Goal: Information Seeking & Learning: Learn about a topic

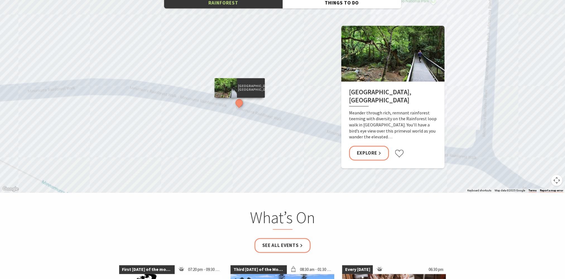
scroll to position [977, 0]
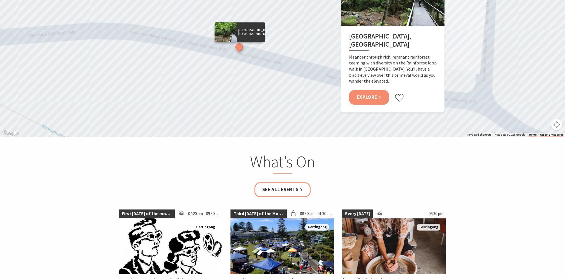
click at [374, 90] on link "Explore" at bounding box center [369, 97] width 40 height 15
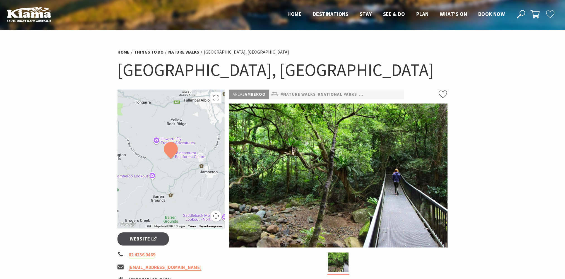
scroll to position [84, 0]
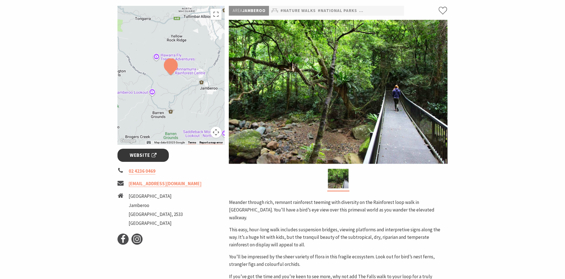
click at [143, 159] on span "Website" at bounding box center [143, 156] width 27 height 8
